Goal: Check status: Verify the current state of an ongoing process or item

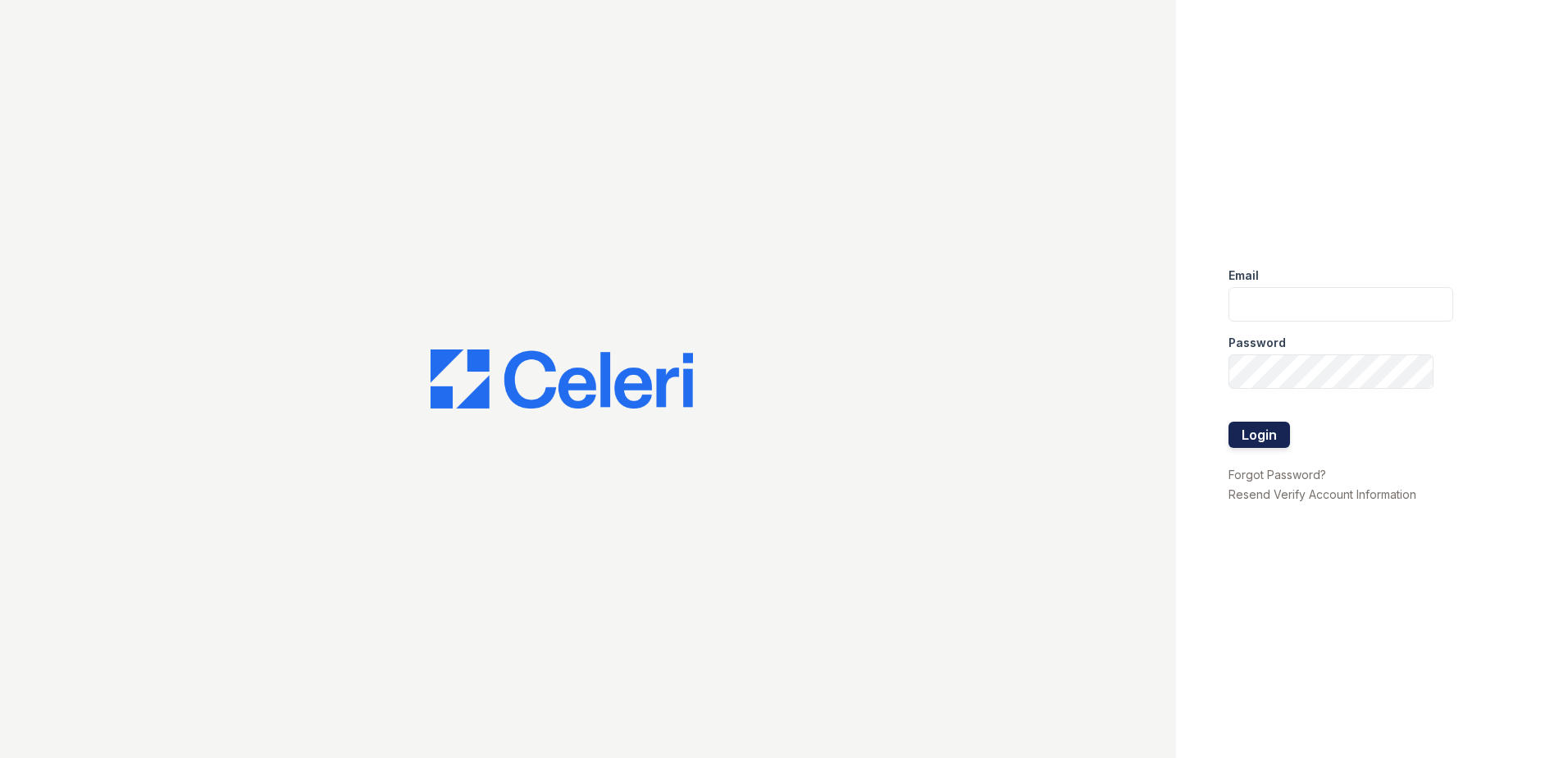
type input "jdevega@trinity-pm.com"
click at [1256, 434] on button "Login" at bounding box center [1259, 435] width 62 height 26
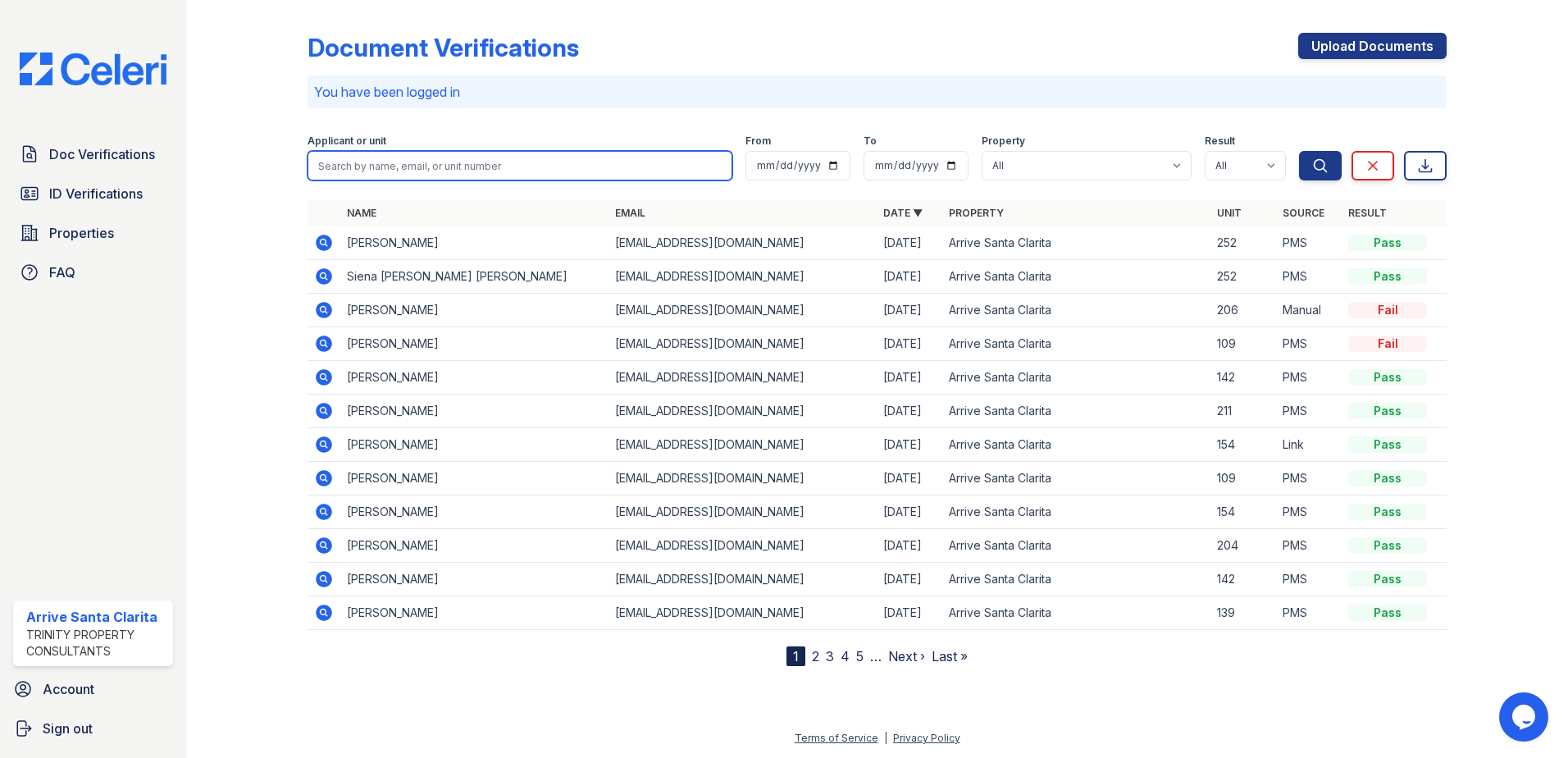
click at [545, 164] on input "search" at bounding box center [520, 166] width 425 height 30
type input "1"
type input "molina"
click at [1299, 151] on button "Search" at bounding box center [1320, 166] width 43 height 30
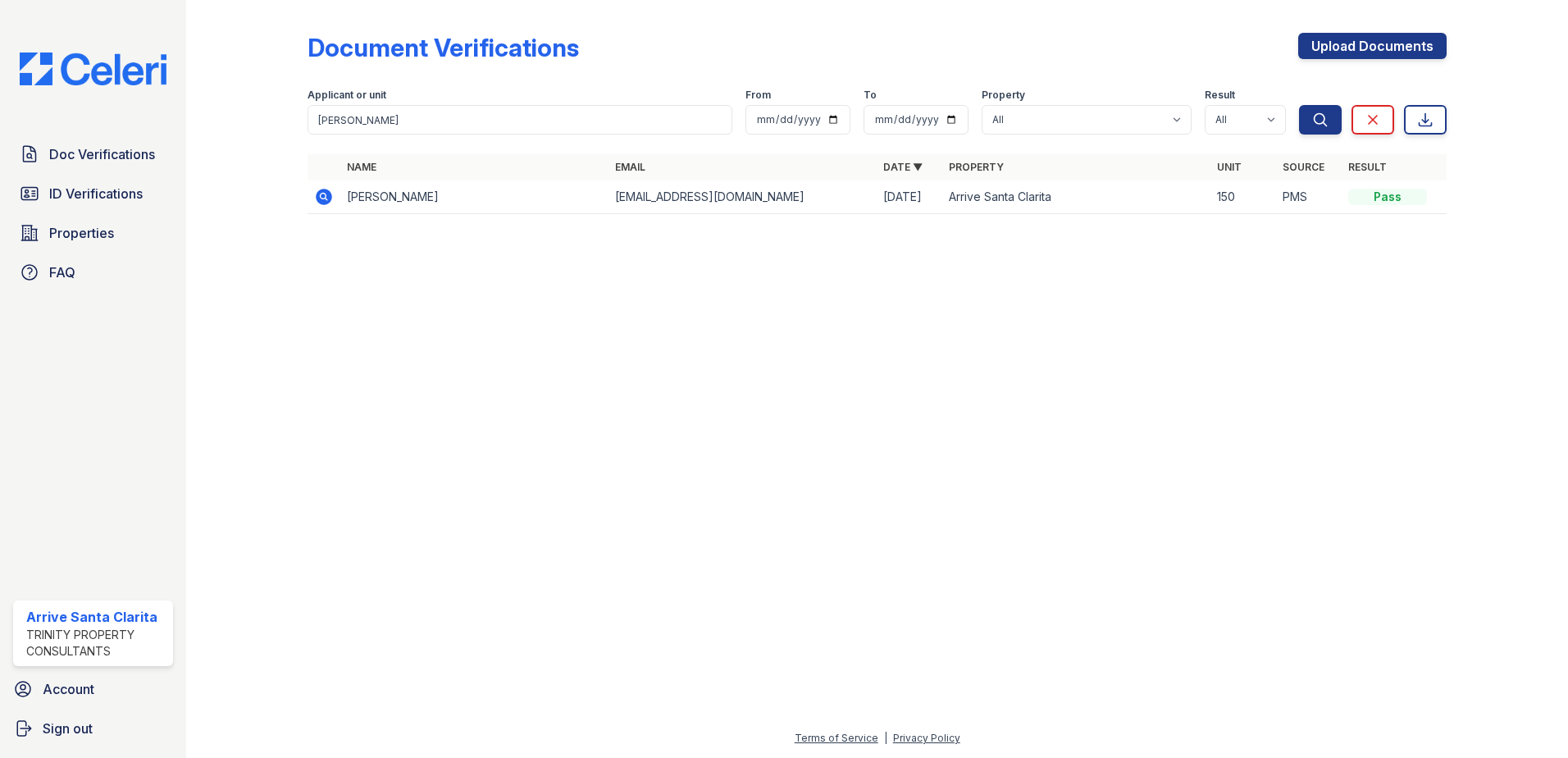
click at [320, 195] on icon at bounding box center [324, 196] width 16 height 16
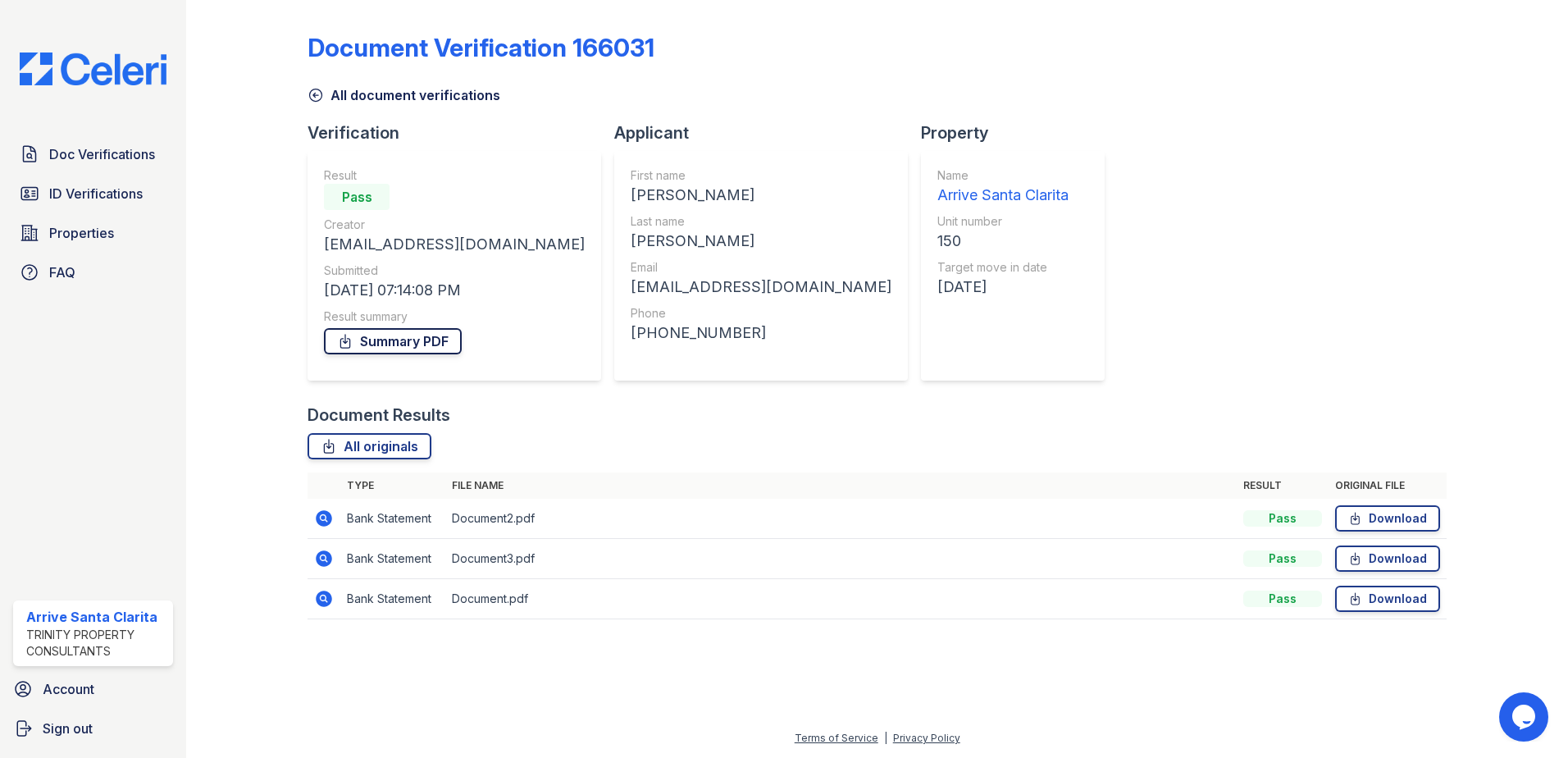
click at [443, 339] on link "Summary PDF" at bounding box center [392, 341] width 138 height 26
click at [129, 197] on span "ID Verifications" at bounding box center [96, 194] width 94 height 20
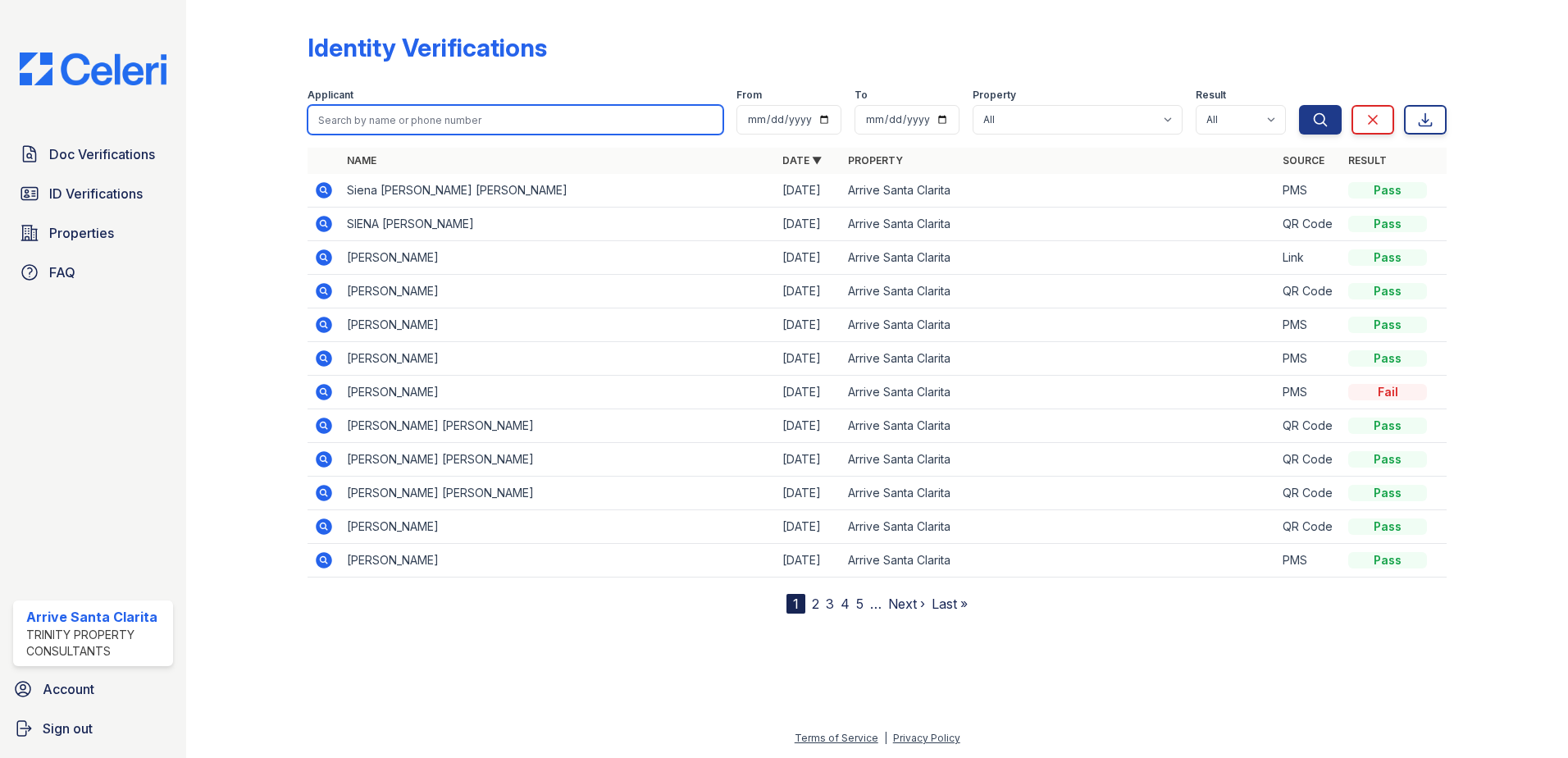
click at [390, 114] on input "search" at bounding box center [515, 120] width 416 height 30
type input "molina"
click at [1299, 105] on button "Search" at bounding box center [1320, 120] width 43 height 30
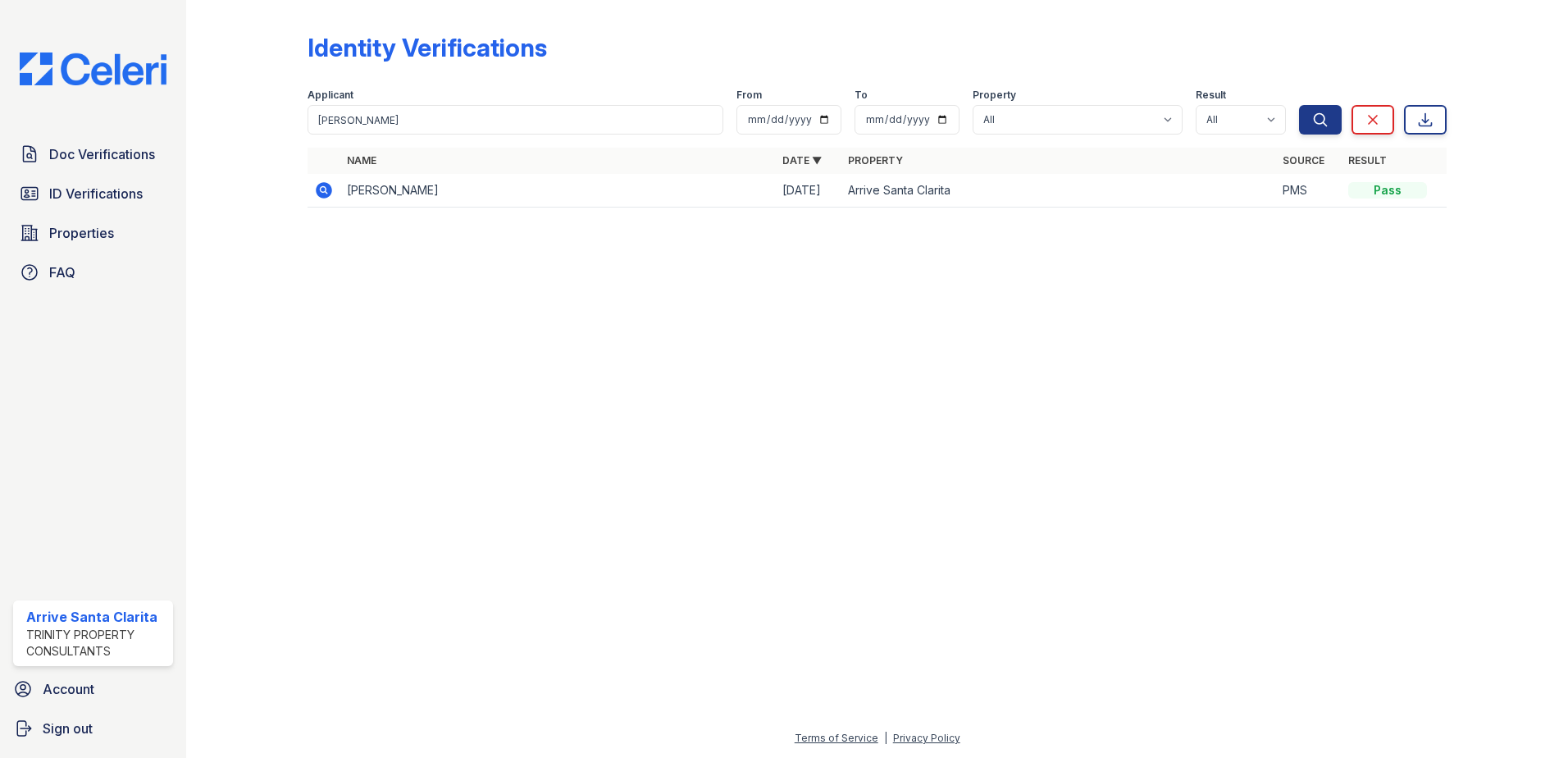
click at [318, 183] on icon at bounding box center [324, 190] width 20 height 20
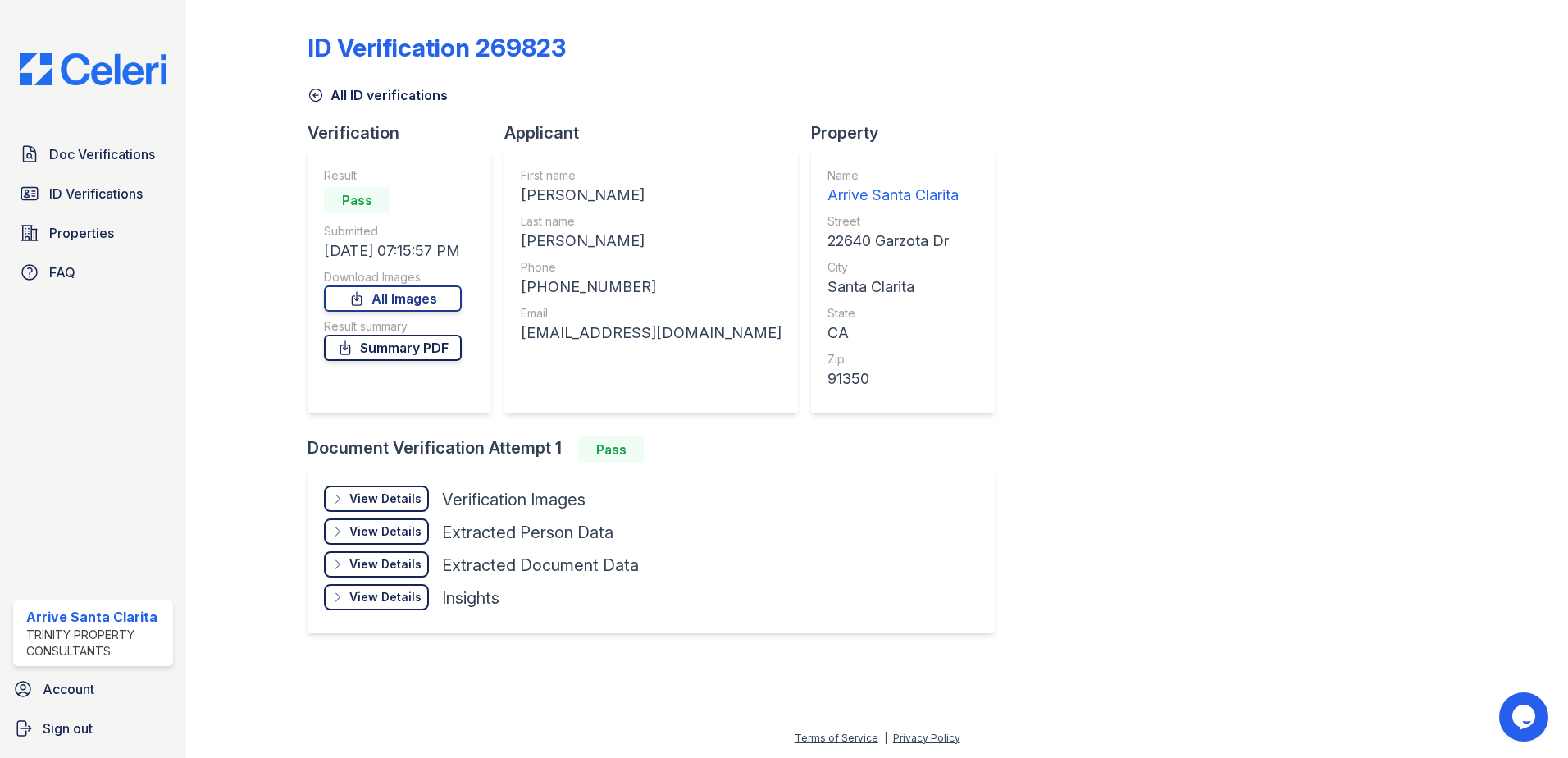
click at [440, 350] on link "Summary PDF" at bounding box center [392, 348] width 138 height 26
click at [99, 148] on span "Doc Verifications" at bounding box center [102, 154] width 106 height 20
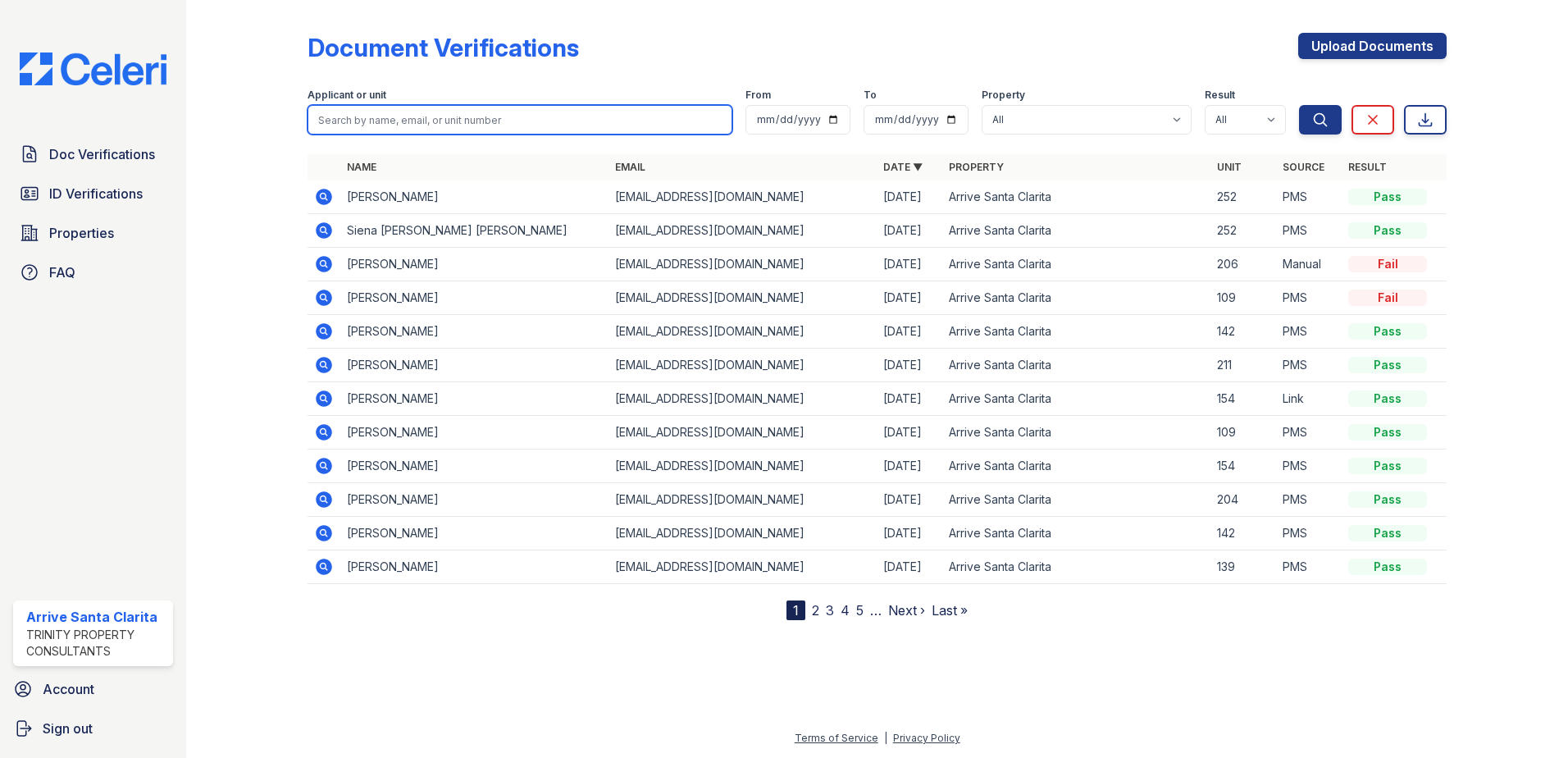
click at [578, 124] on input "search" at bounding box center [520, 120] width 425 height 30
type input "elizabeth steele"
click at [1299, 105] on button "Search" at bounding box center [1320, 120] width 43 height 30
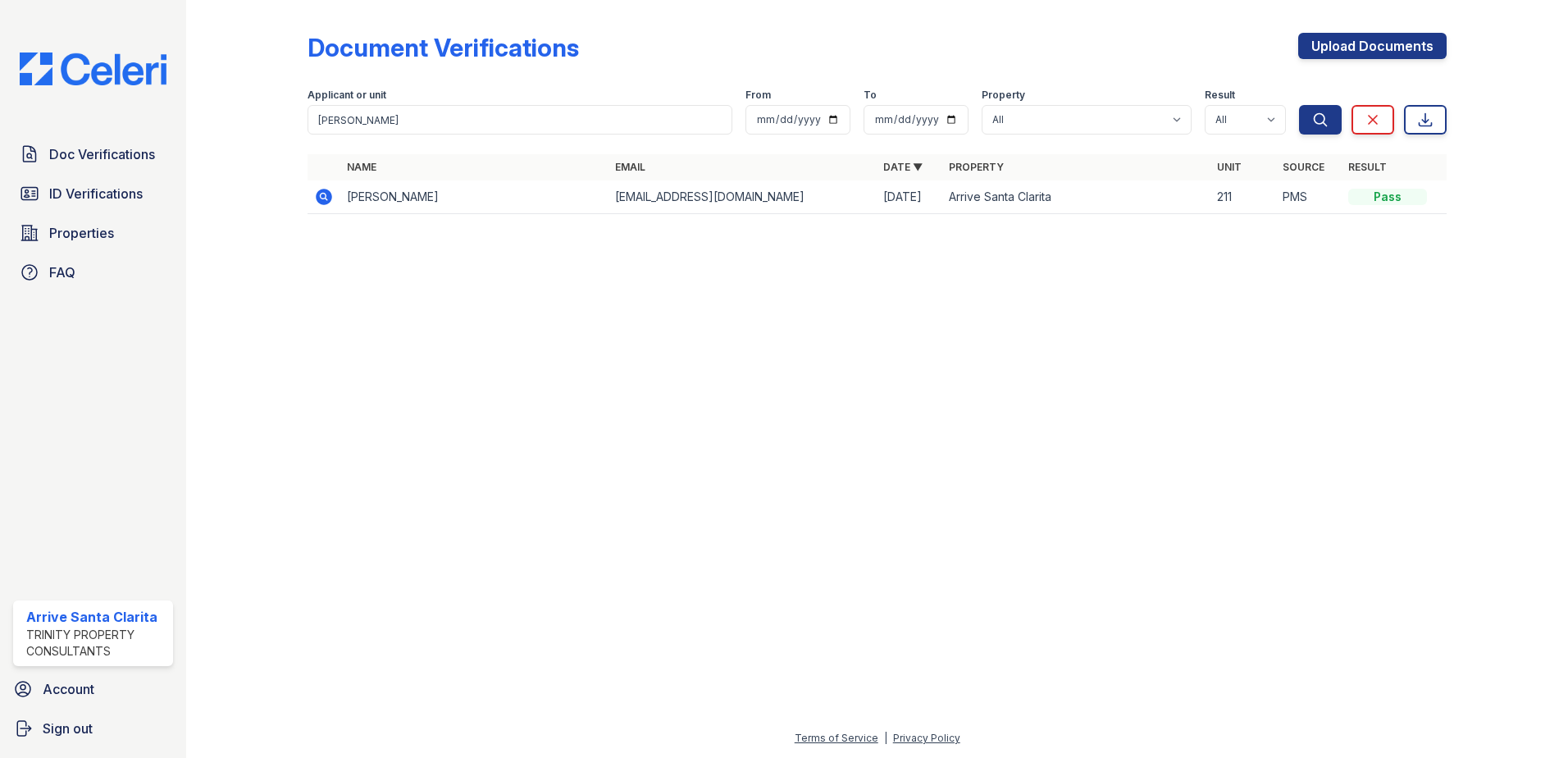
click at [315, 192] on icon at bounding box center [324, 197] width 20 height 20
